Goal: Find specific fact: Find specific fact

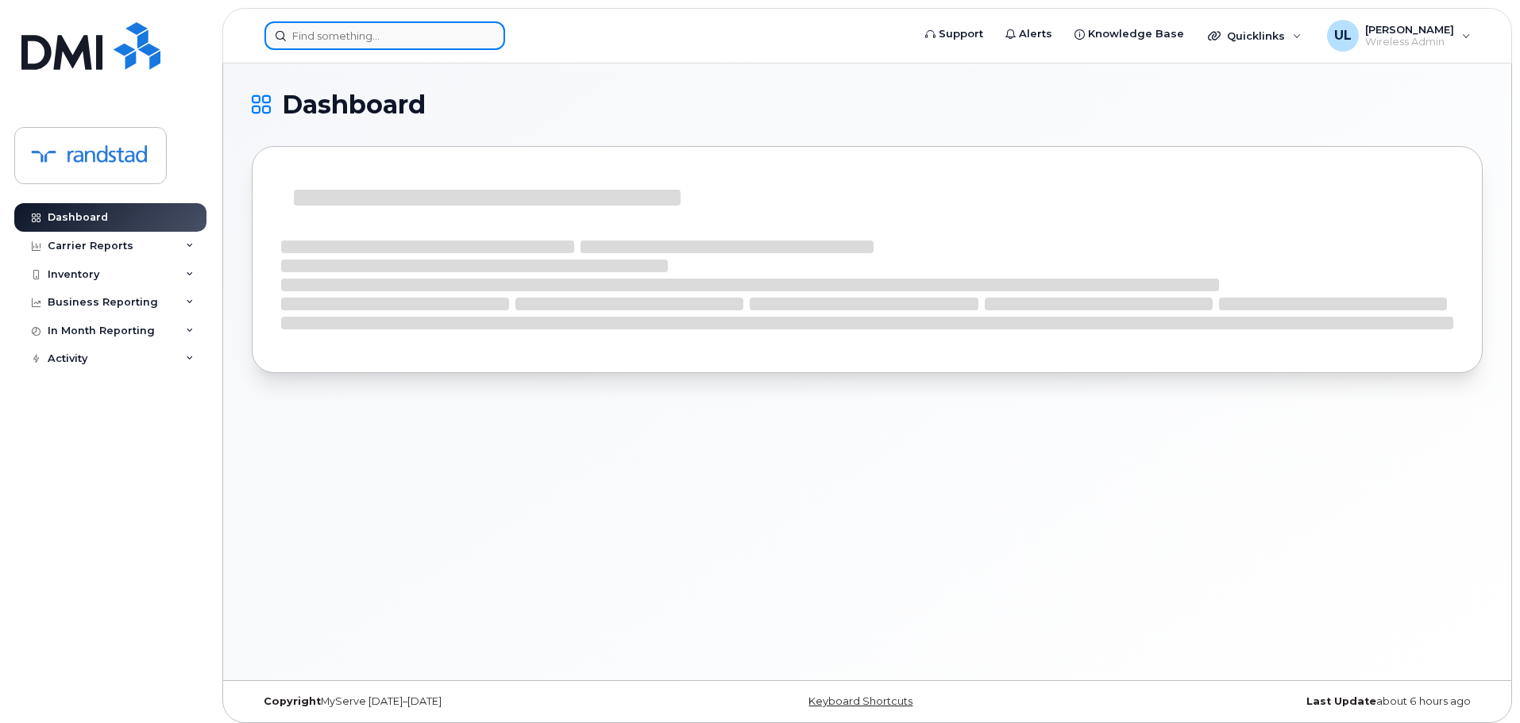
click at [373, 43] on input at bounding box center [384, 35] width 241 height 29
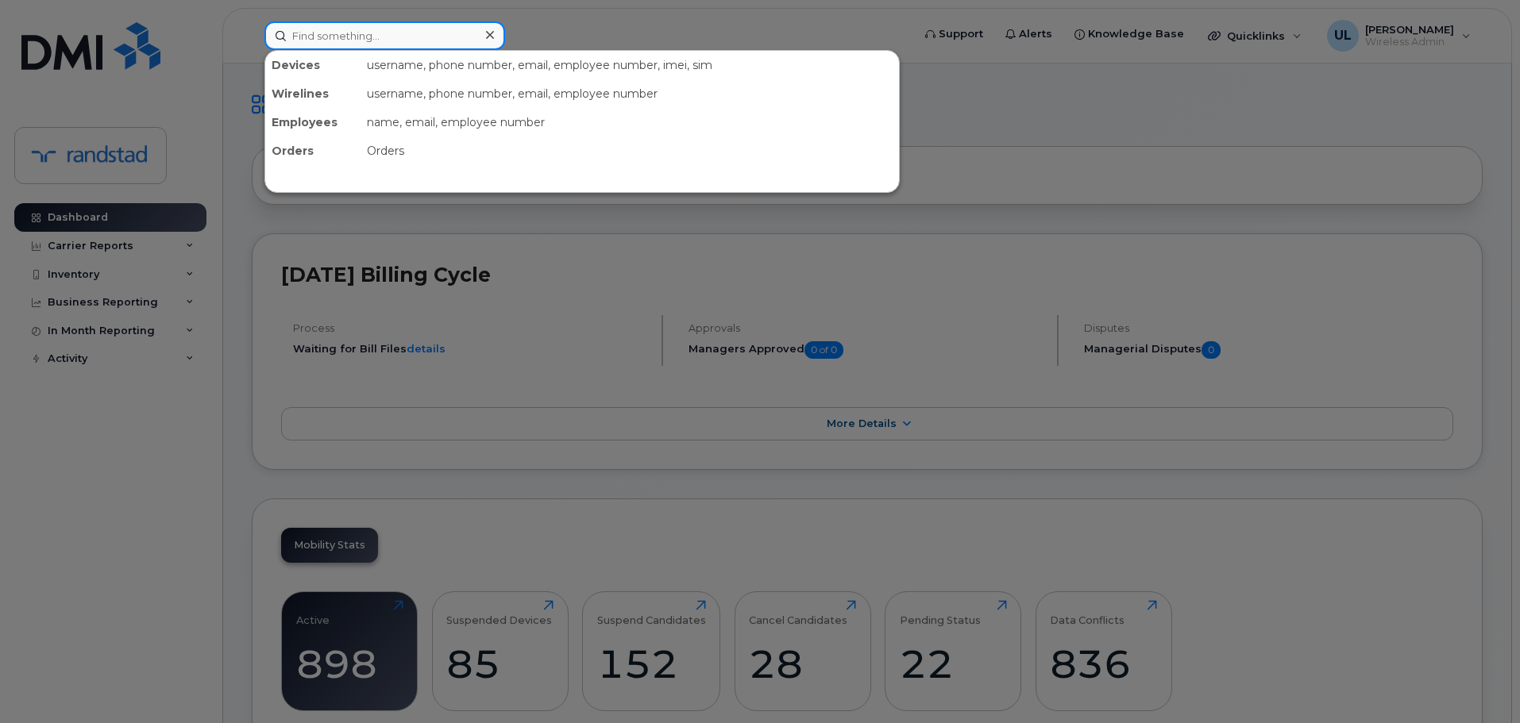
click at [411, 34] on input at bounding box center [384, 35] width 241 height 29
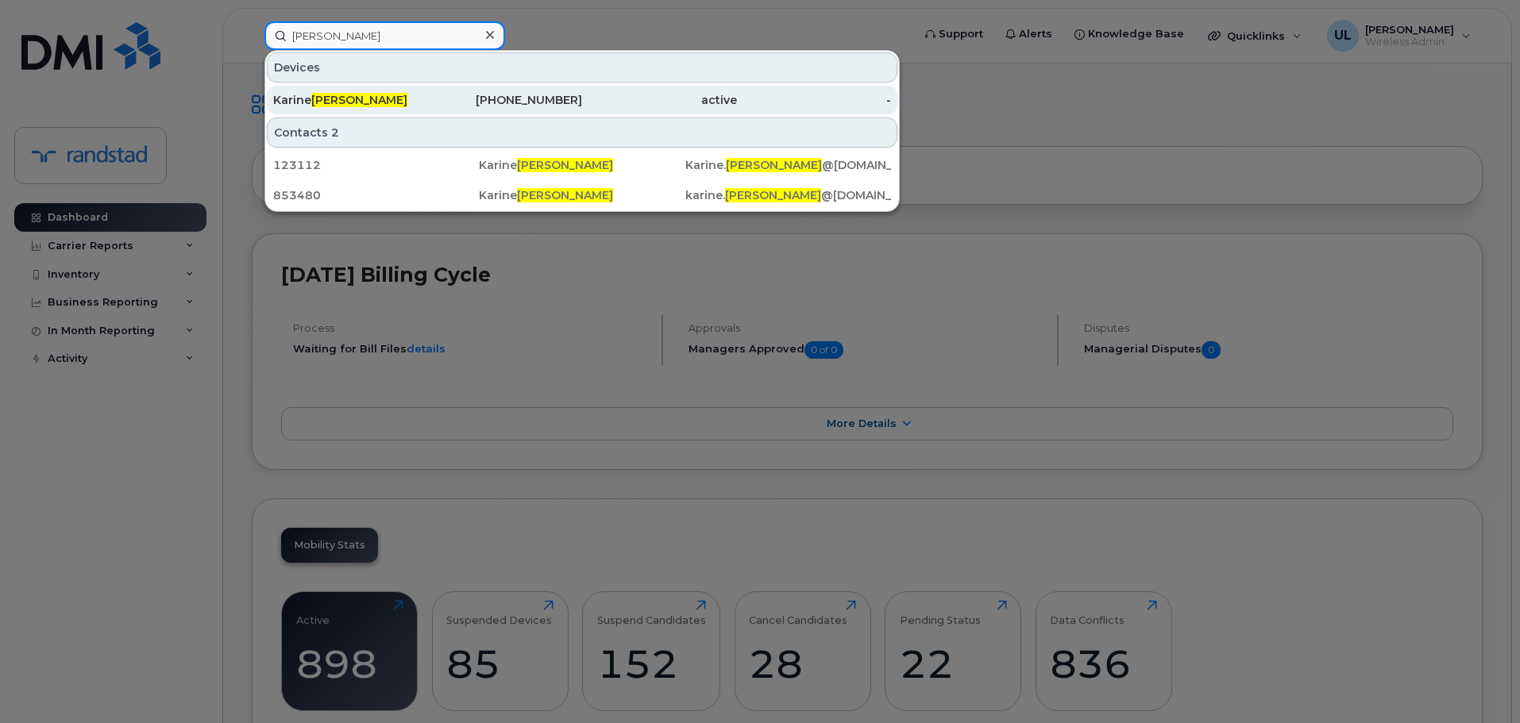
type input "durand"
click at [442, 104] on div "438-465-7318" at bounding box center [505, 100] width 155 height 16
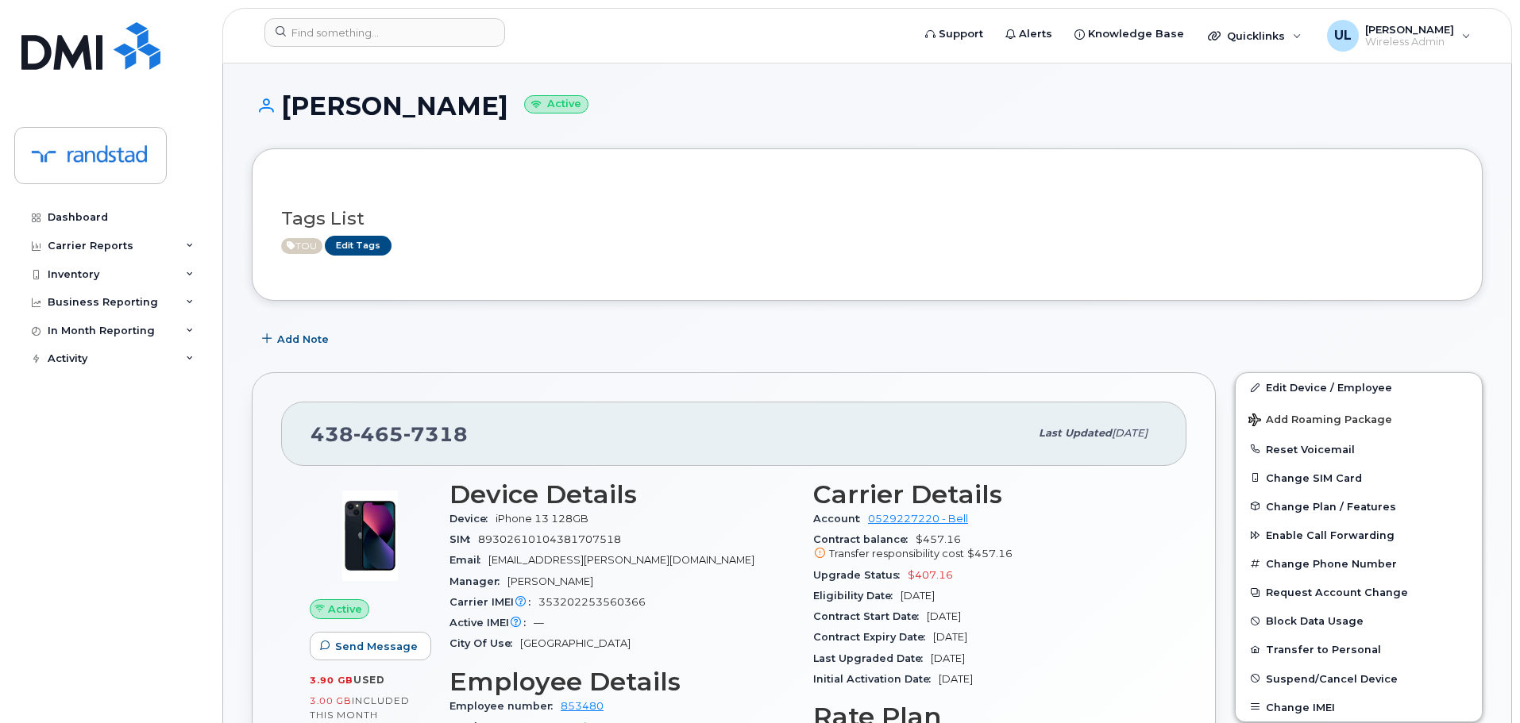
scroll to position [168, 0]
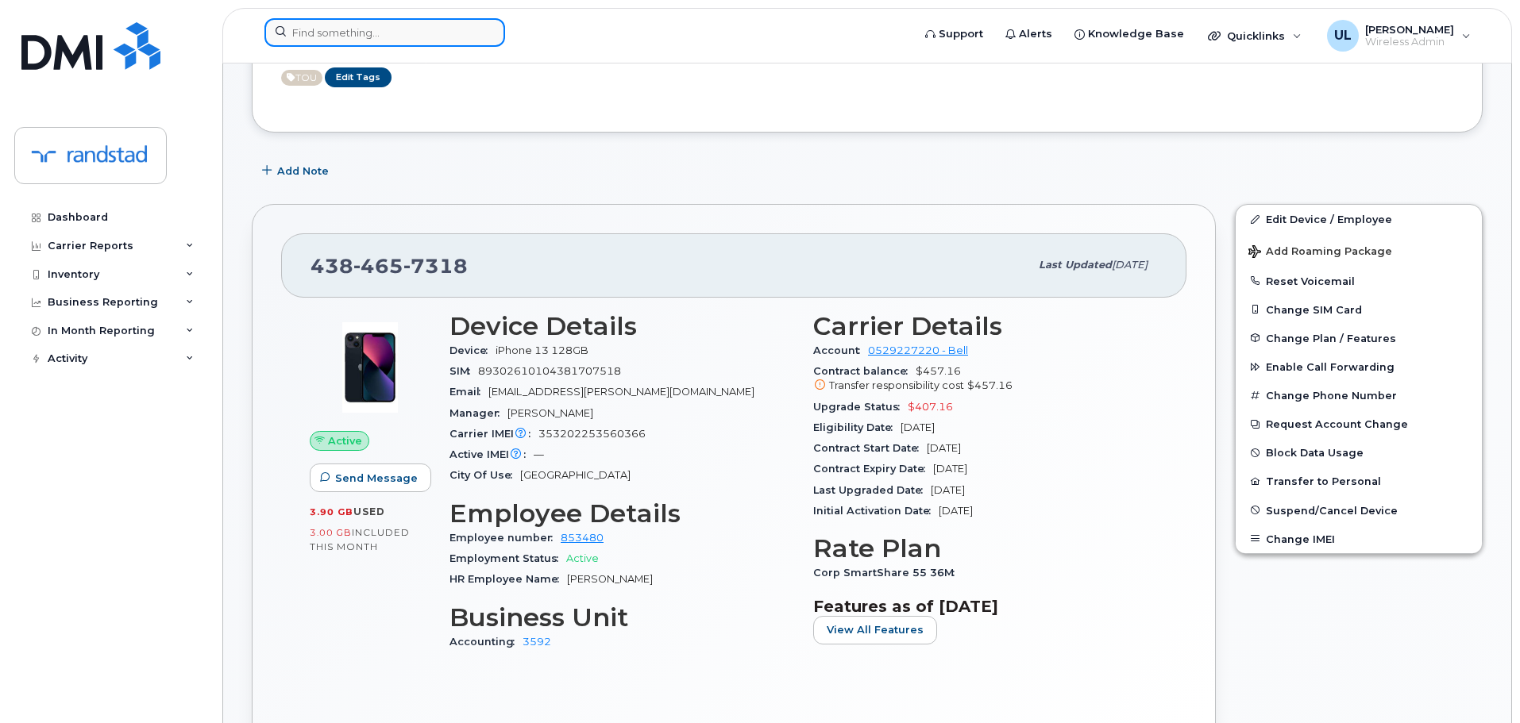
click at [414, 37] on input at bounding box center [384, 32] width 241 height 29
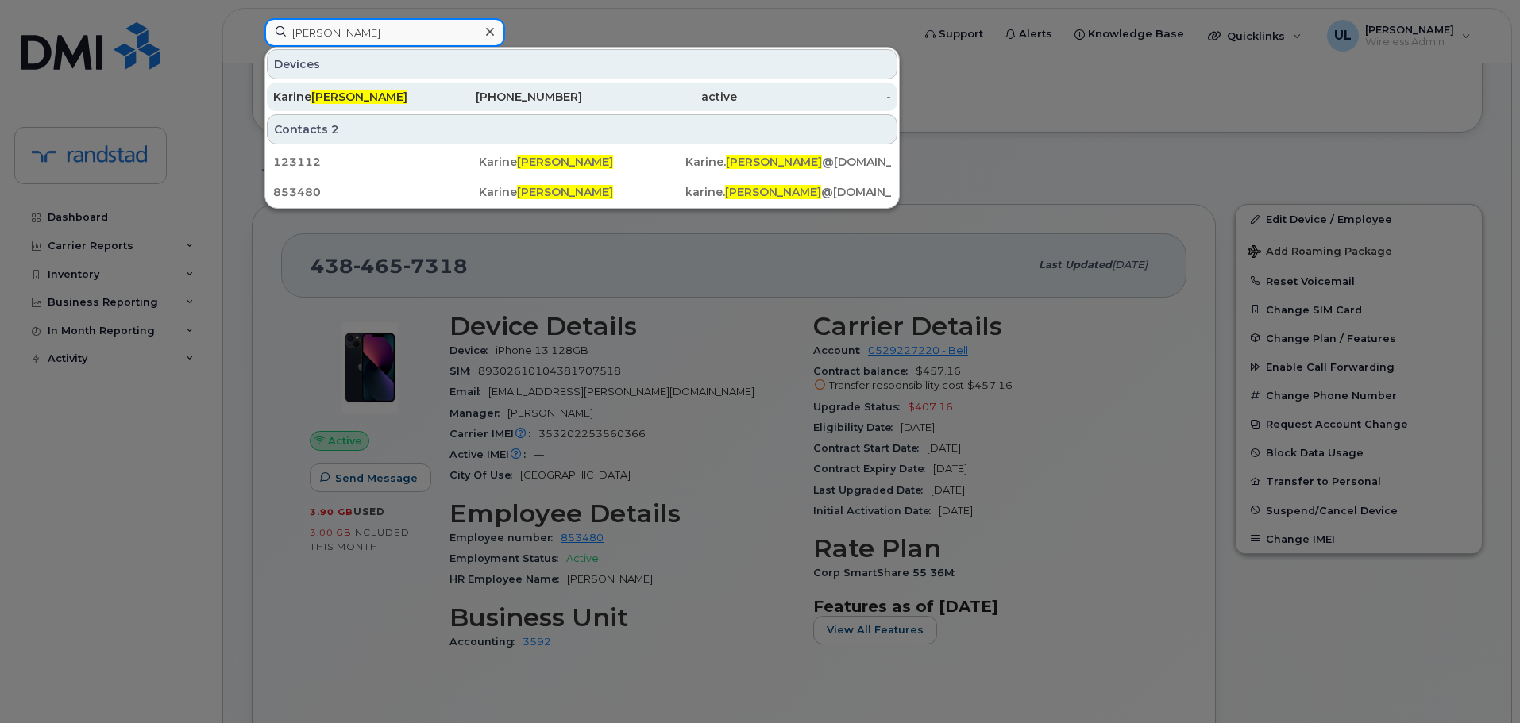
type input "durand"
click at [409, 98] on div "Karine Durand" at bounding box center [350, 97] width 155 height 16
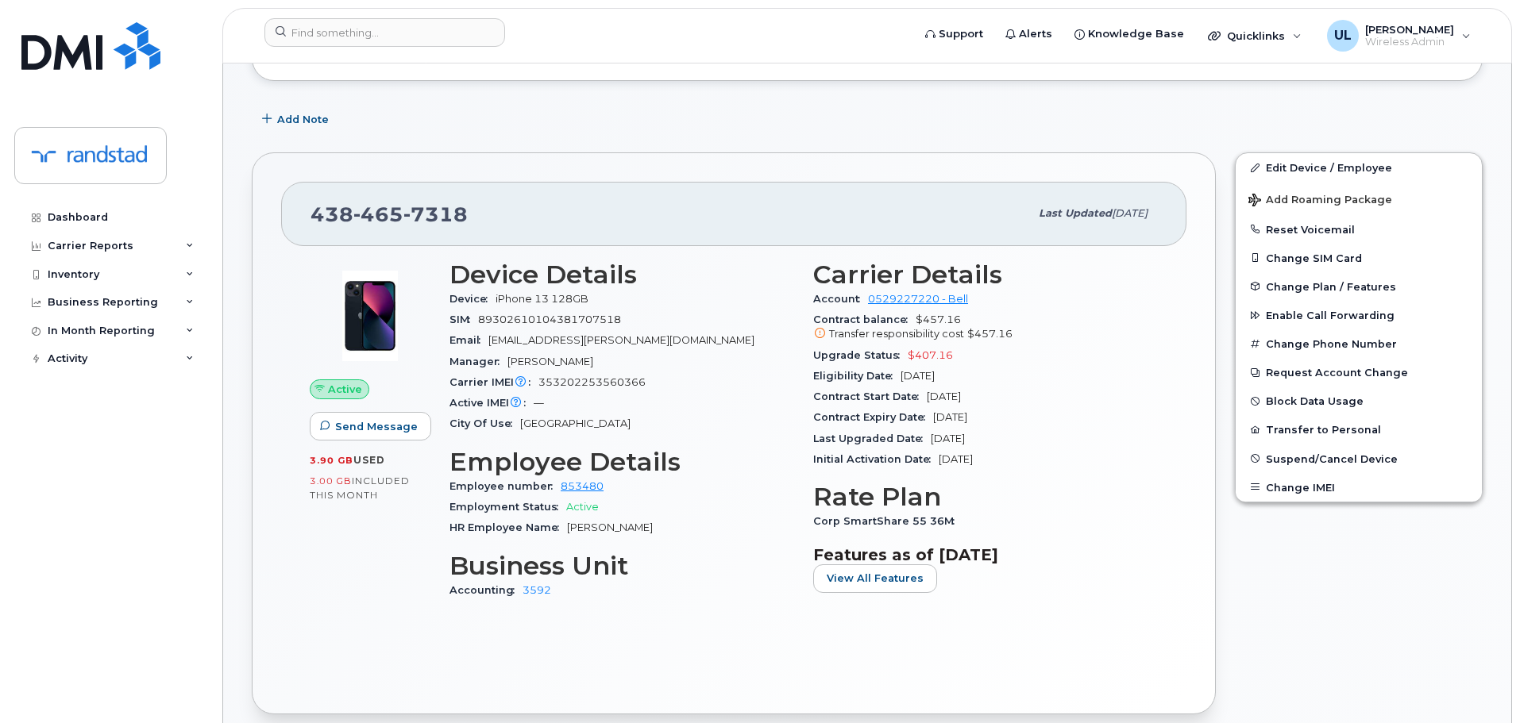
scroll to position [222, 0]
click at [600, 371] on div "Carrier IMEI Carrier IMEI is reported during the last billing cycle or change o…" at bounding box center [621, 381] width 345 height 21
copy span "353202253560366"
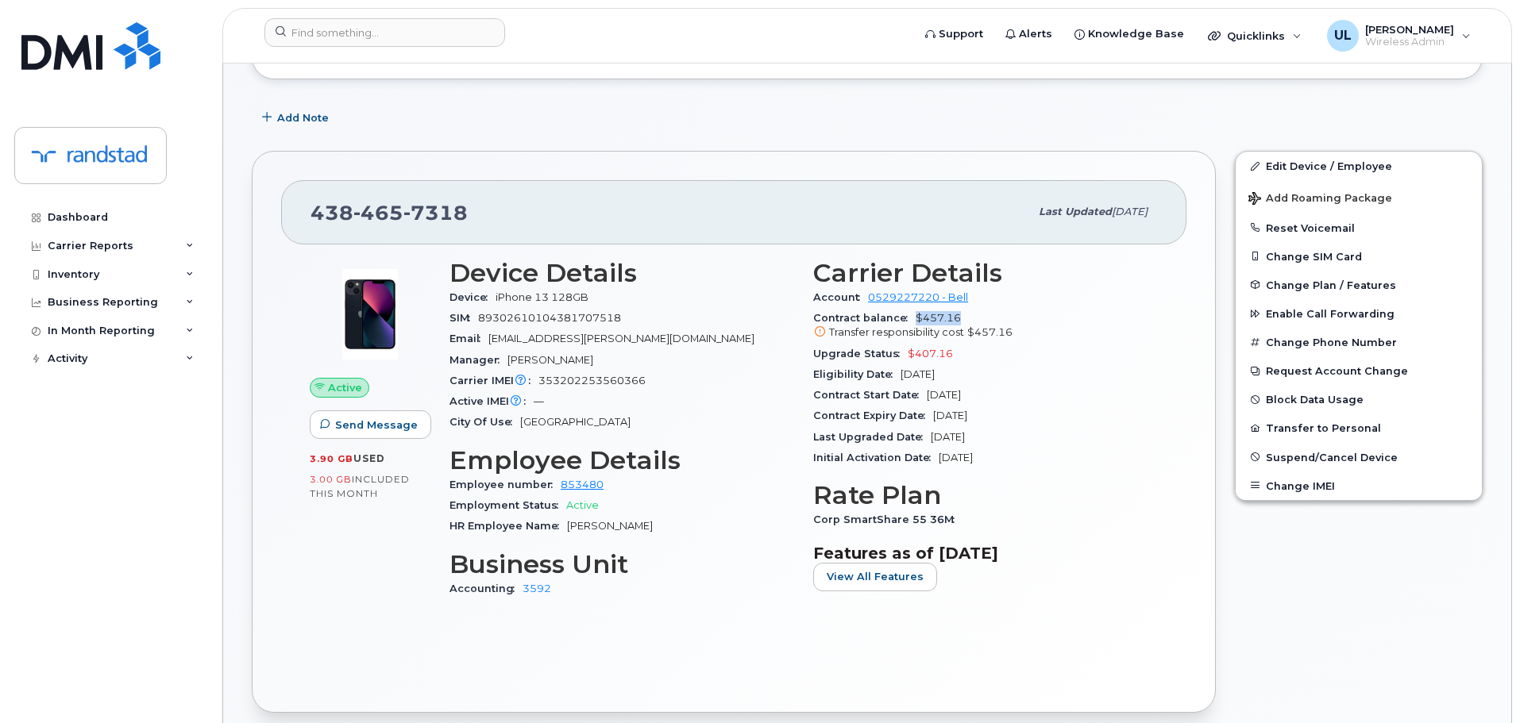
drag, startPoint x: 915, startPoint y: 317, endPoint x: 970, endPoint y: 310, distance: 55.9
click at [970, 310] on div "Contract balance $457.16 Transfer responsibility cost $457.16" at bounding box center [985, 326] width 345 height 36
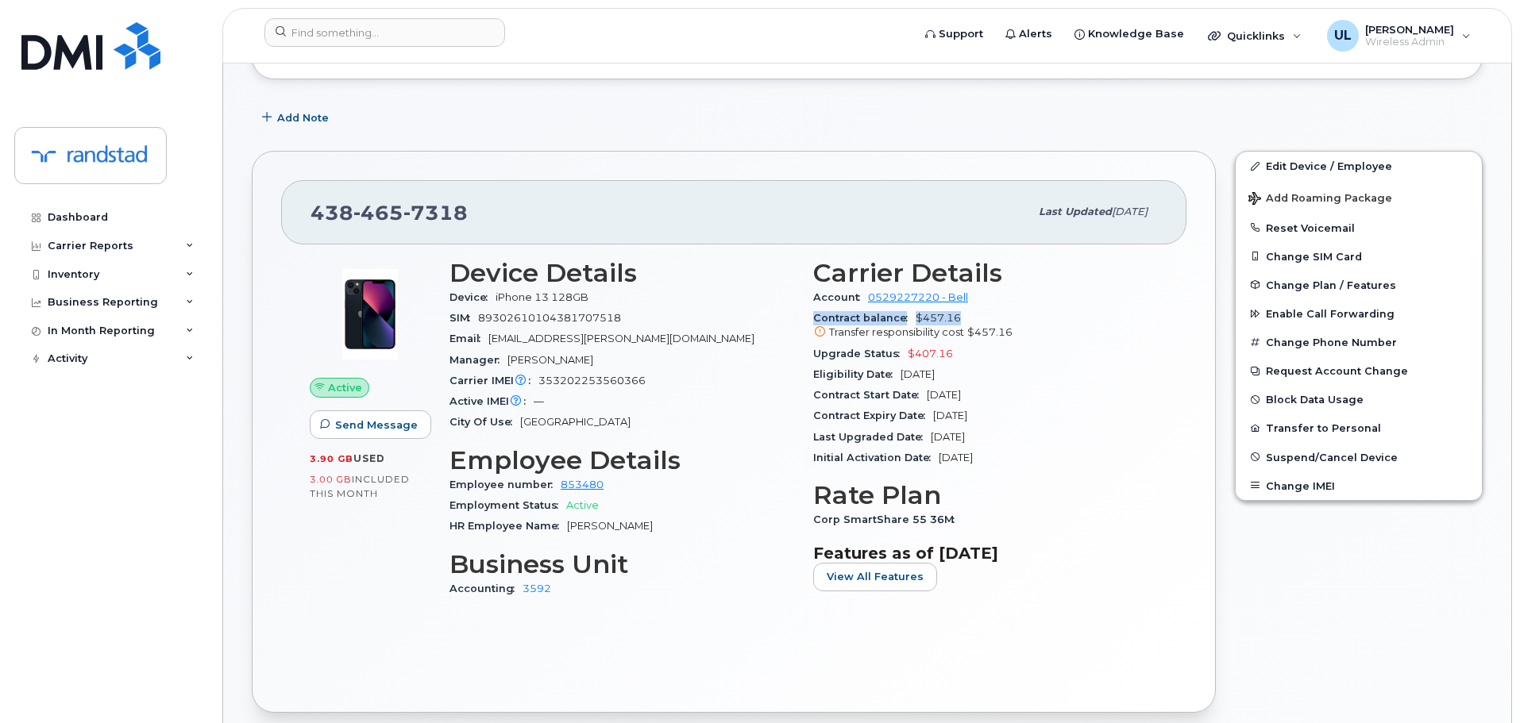
click at [970, 310] on div "Contract balance $457.16 Transfer responsibility cost $457.16" at bounding box center [985, 326] width 345 height 36
